Goal: Navigation & Orientation: Find specific page/section

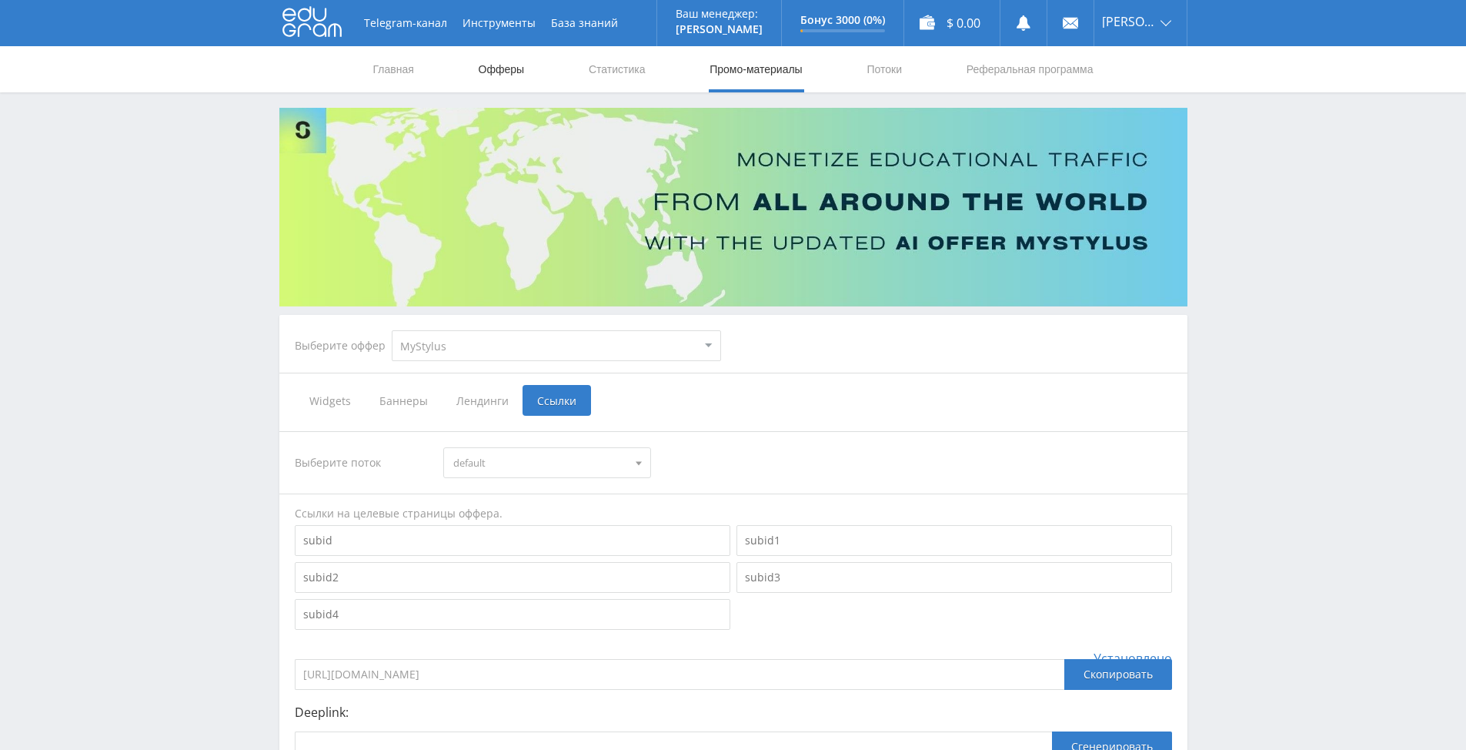
click at [500, 72] on link "Офферы" at bounding box center [501, 69] width 49 height 46
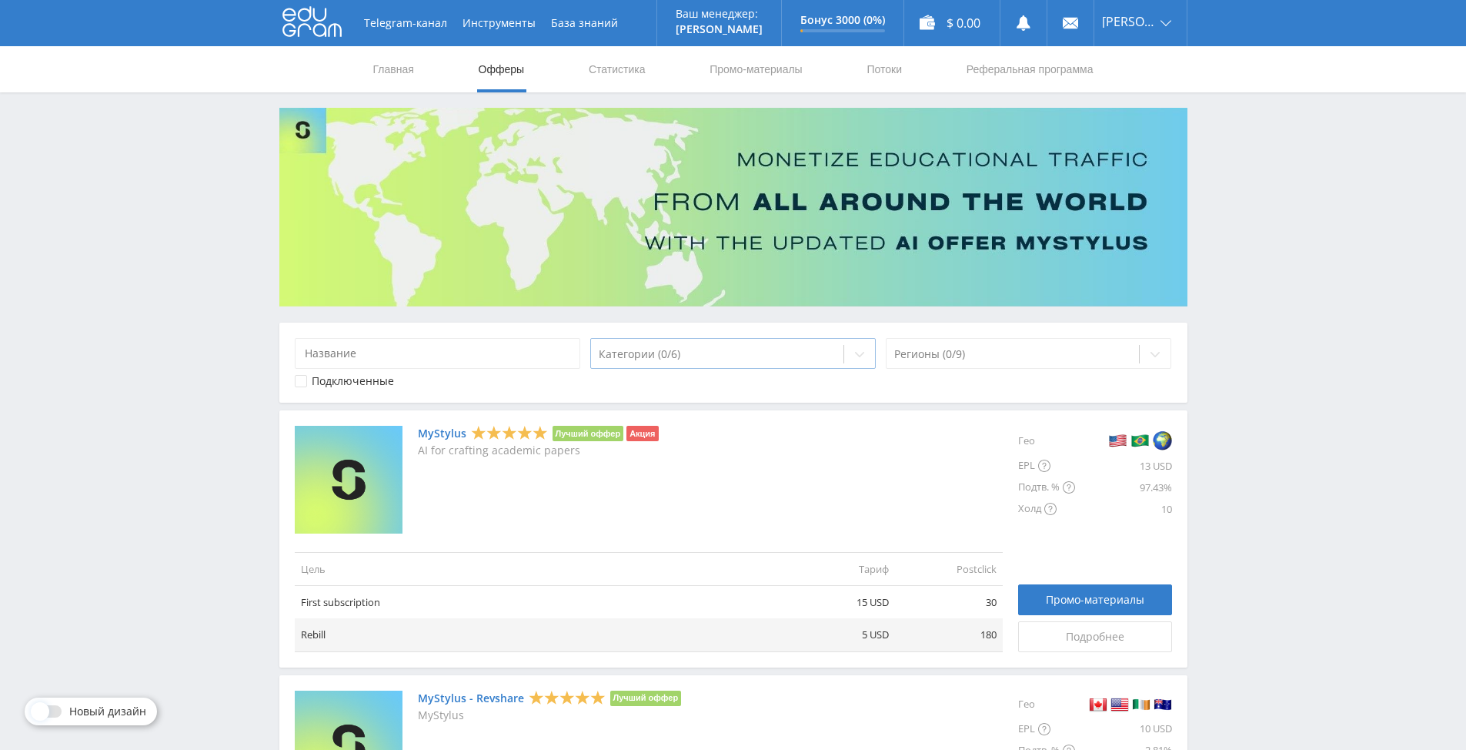
click at [852, 353] on div at bounding box center [859, 354] width 31 height 31
click at [433, 430] on link "MyStylus" at bounding box center [442, 433] width 48 height 12
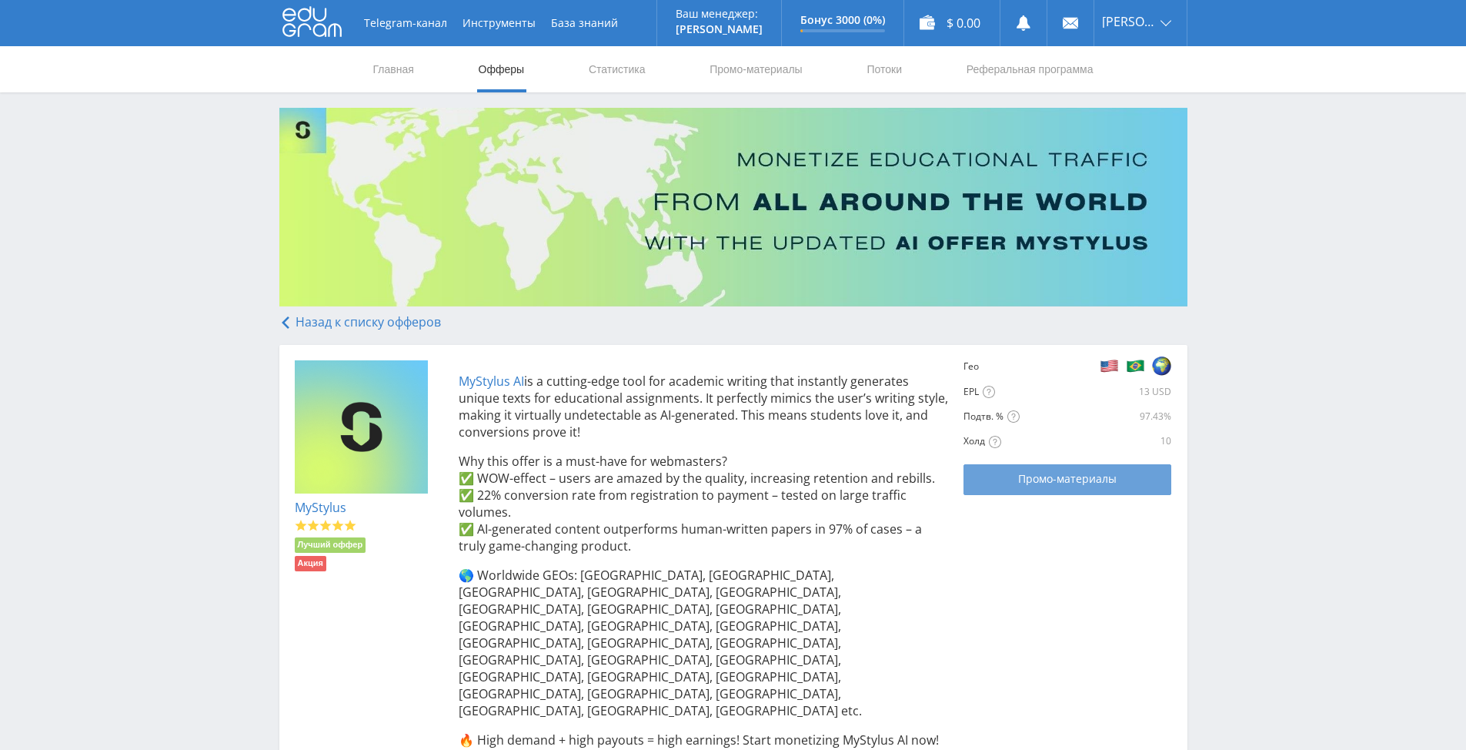
click at [1063, 476] on span "Промо-материалы" at bounding box center [1067, 478] width 99 height 12
